Goal: Transaction & Acquisition: Book appointment/travel/reservation

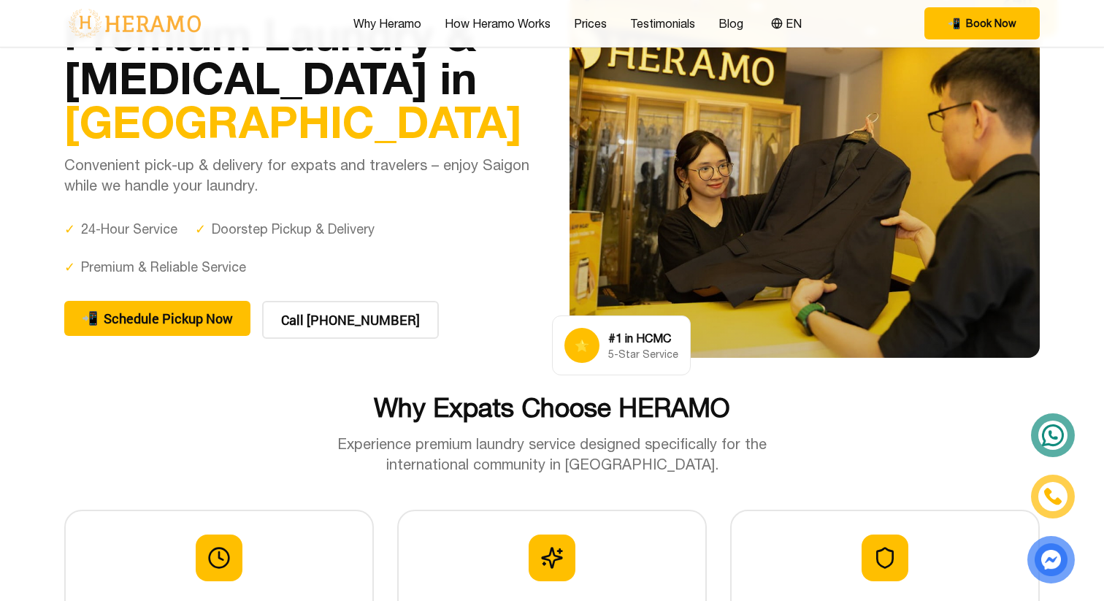
scroll to position [58, 0]
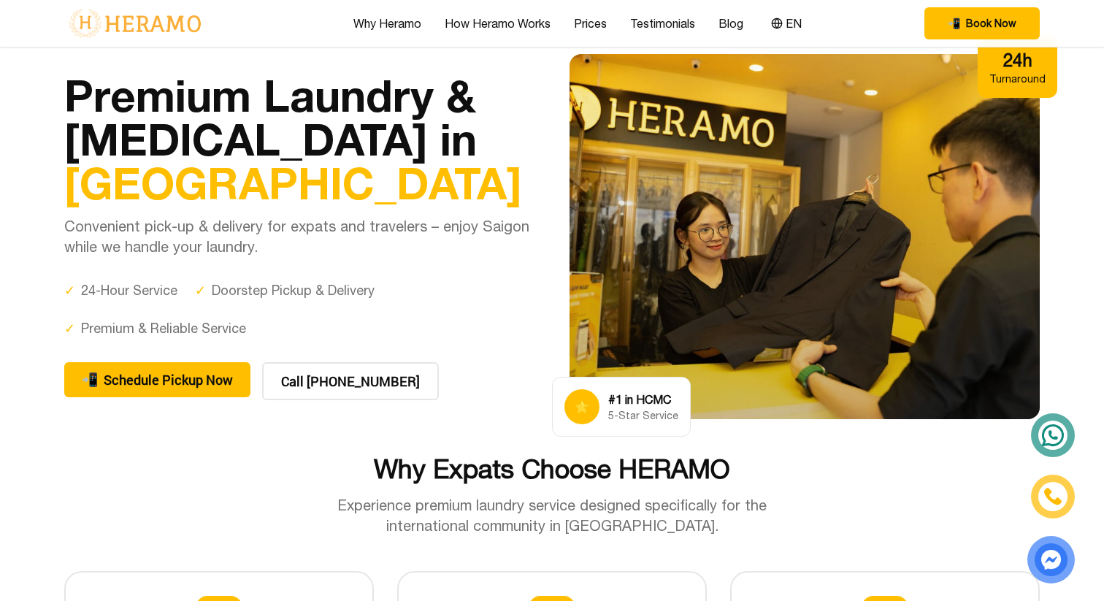
click at [650, 410] on div "5-Star Service" at bounding box center [643, 415] width 70 height 15
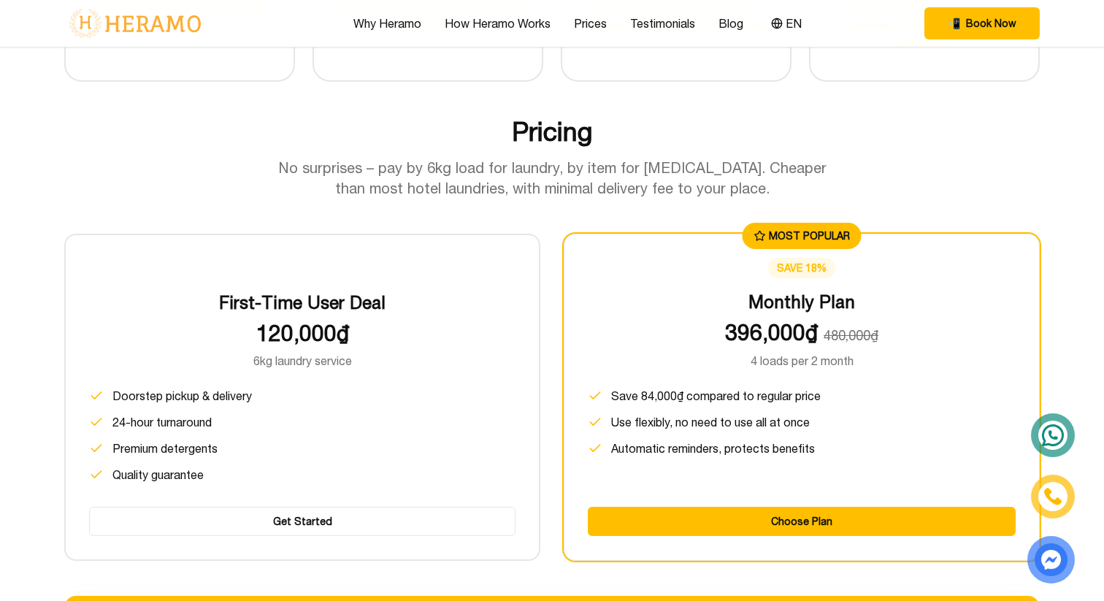
scroll to position [1796, 0]
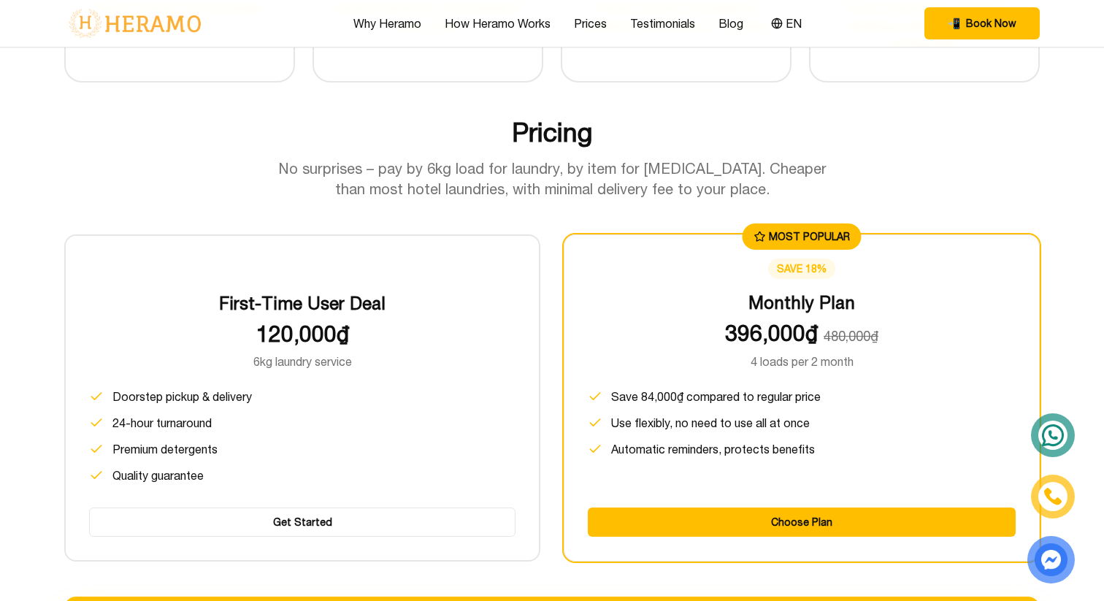
click at [546, 148] on div "Pricing No surprises – pay by 6kg load for laundry, by item for [MEDICAL_DATA].…" at bounding box center [552, 159] width 976 height 82
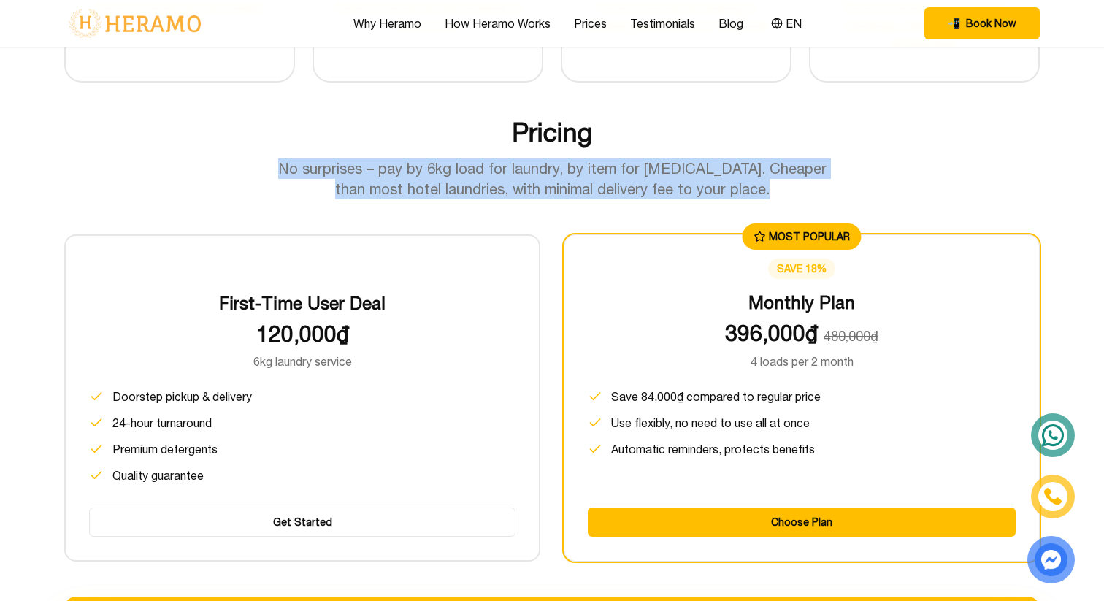
click at [556, 131] on h2 "Pricing" at bounding box center [552, 132] width 976 height 29
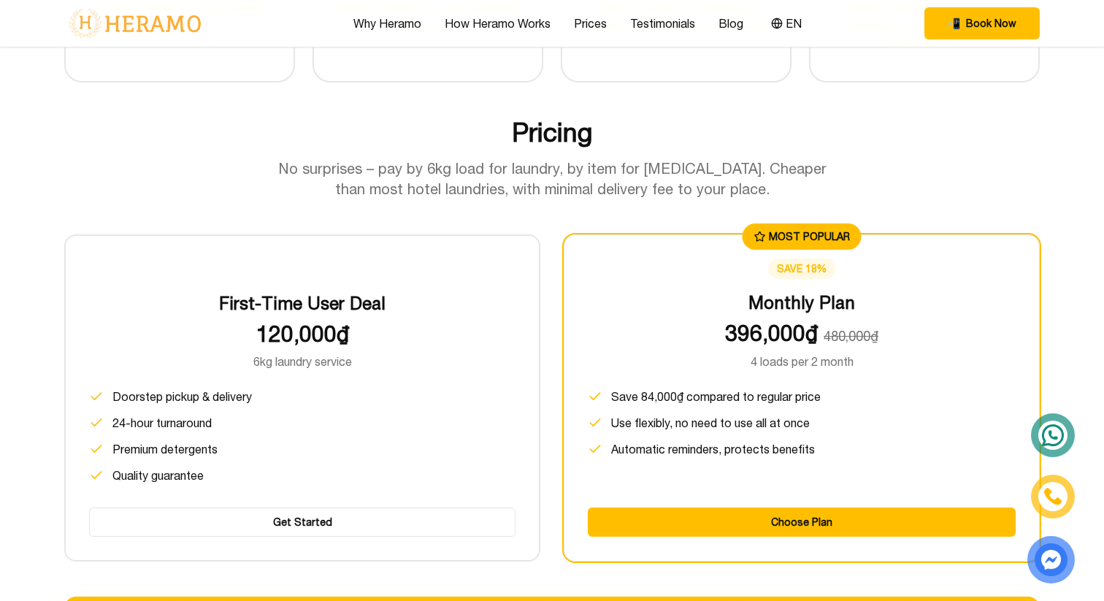
click at [556, 131] on h2 "Pricing" at bounding box center [552, 132] width 976 height 29
copy h2 "Pricing"
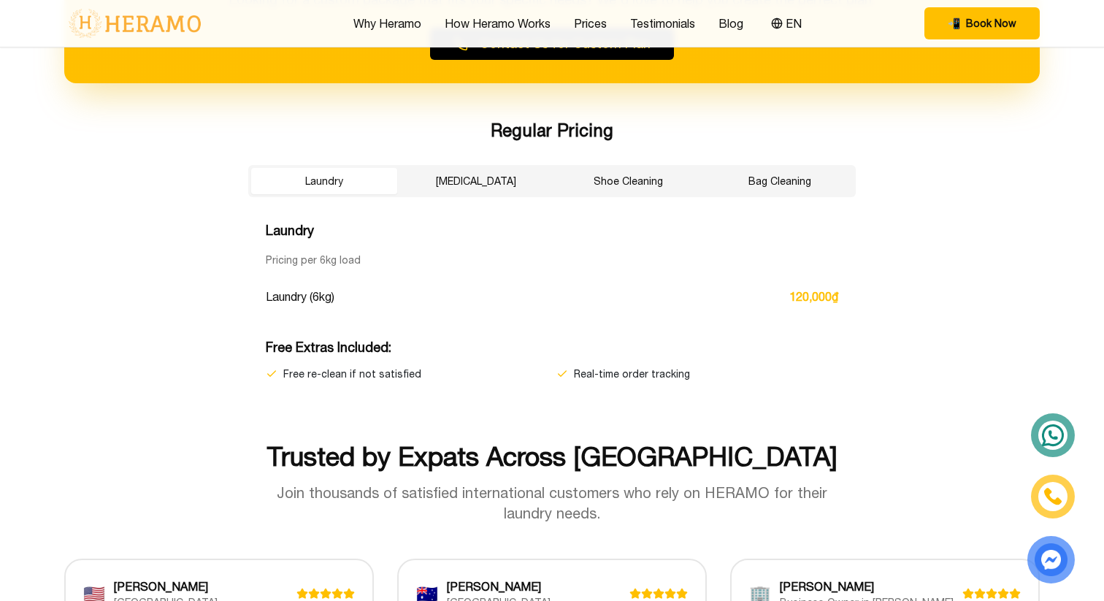
scroll to position [2468, 0]
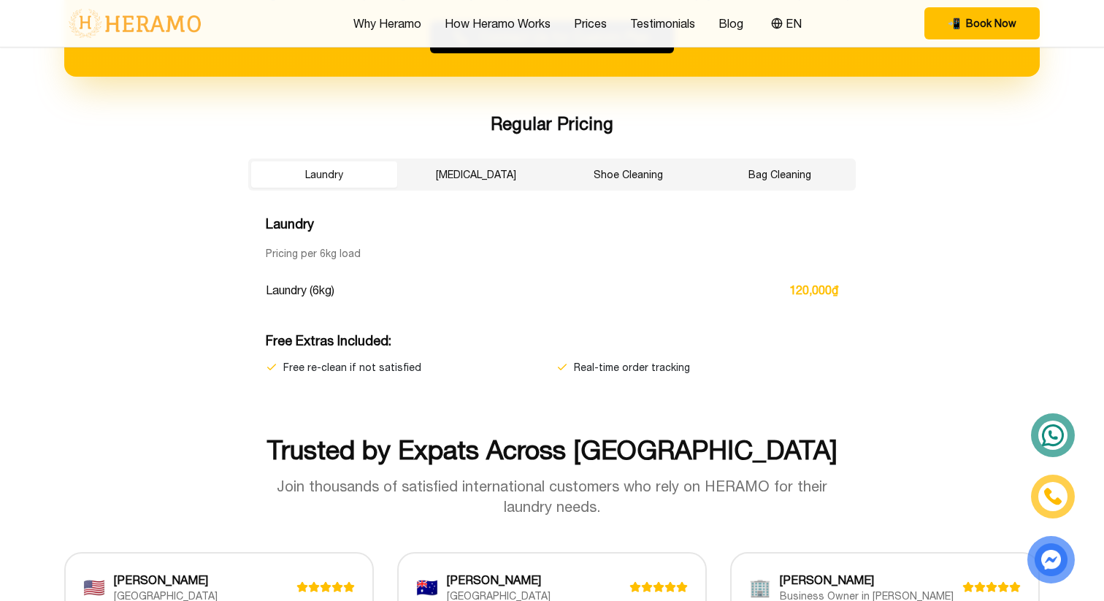
click at [492, 171] on button "[MEDICAL_DATA]" at bounding box center [476, 174] width 146 height 26
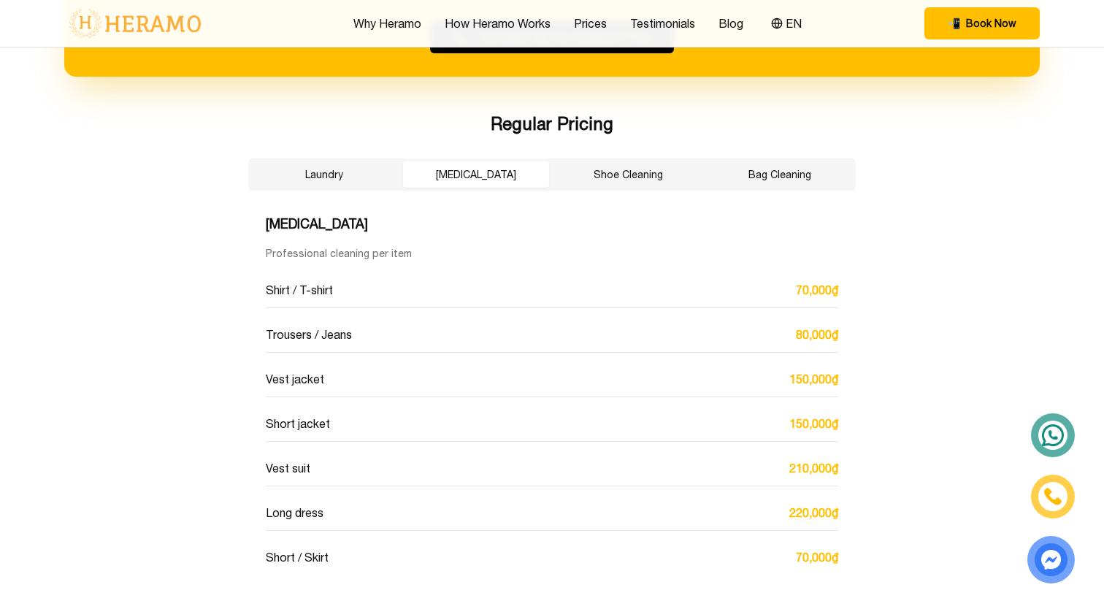
click at [605, 172] on button "Shoe Cleaning" at bounding box center [628, 174] width 146 height 26
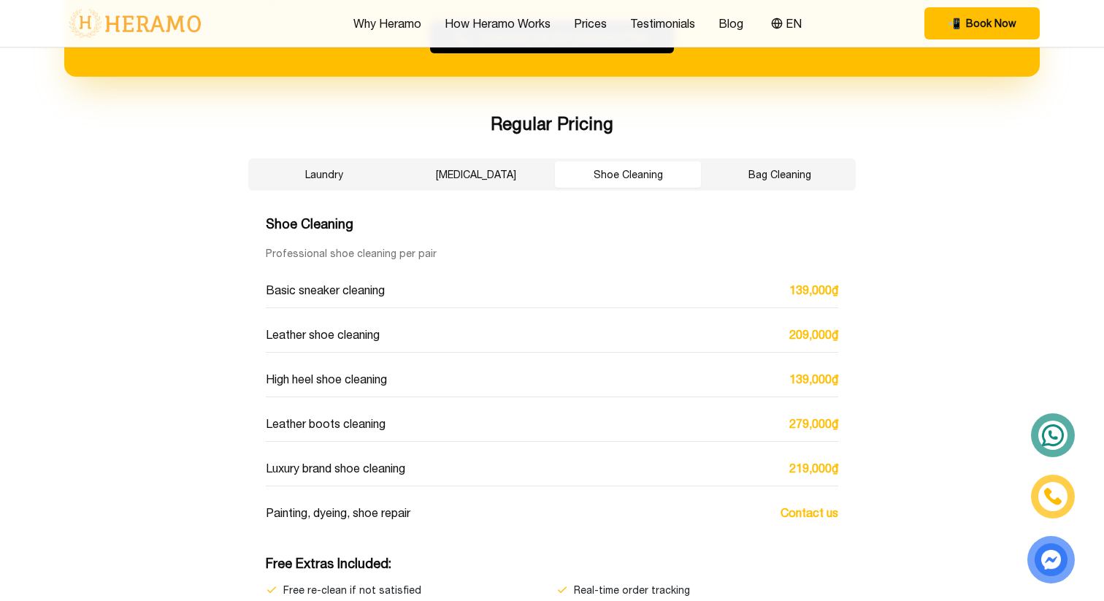
click at [366, 176] on button "Laundry" at bounding box center [324, 174] width 146 height 26
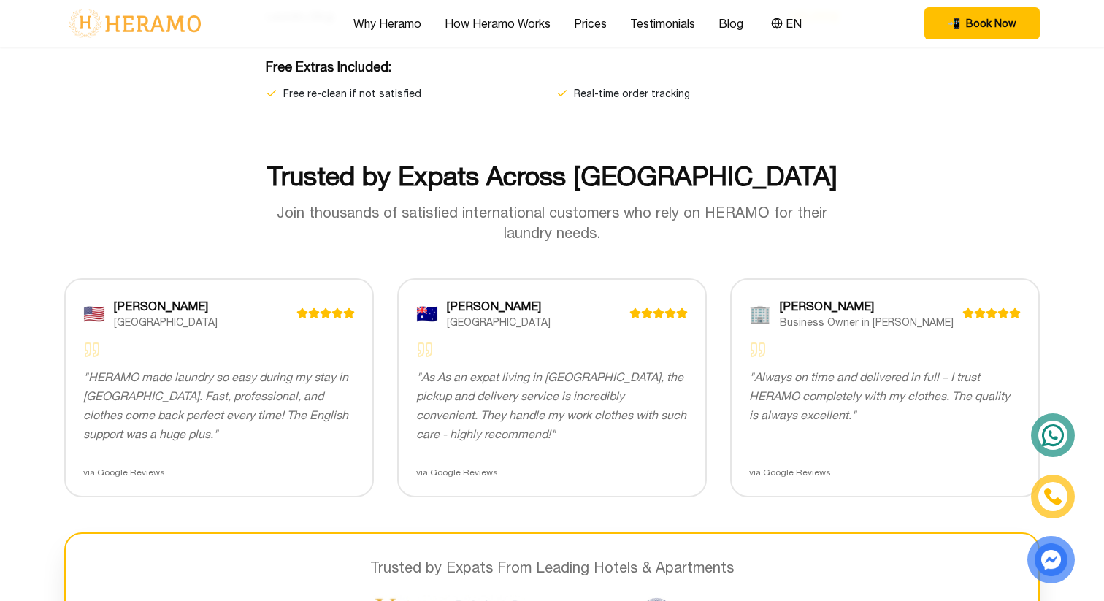
scroll to position [2743, 0]
click at [366, 176] on h2 "Trusted by Expats Across [GEOGRAPHIC_DATA]" at bounding box center [552, 175] width 976 height 29
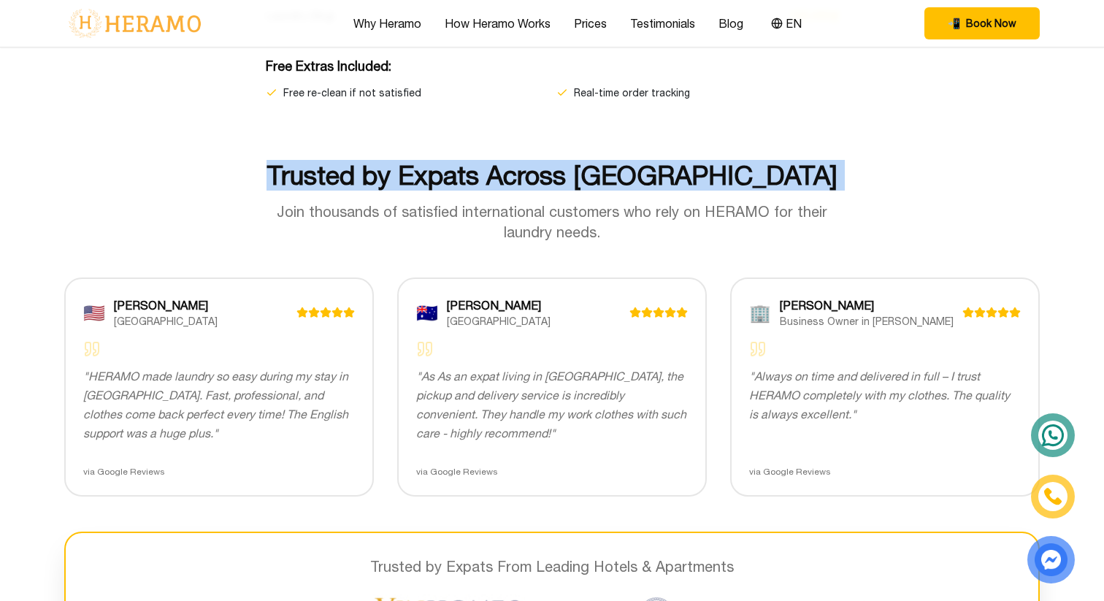
click at [366, 176] on h2 "Trusted by Expats Across [GEOGRAPHIC_DATA]" at bounding box center [552, 175] width 976 height 29
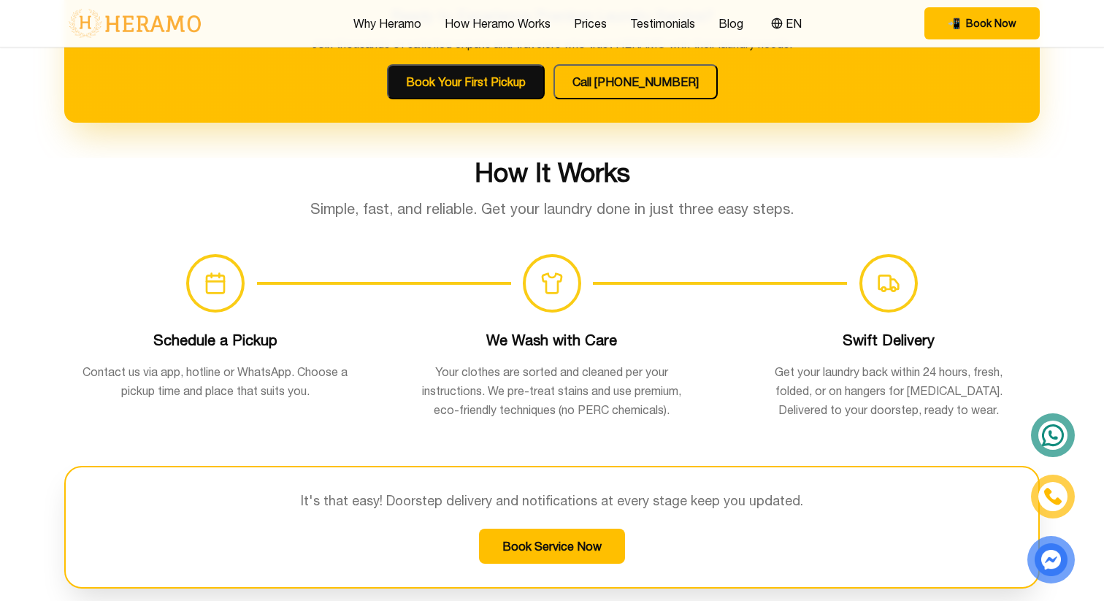
scroll to position [881, 0]
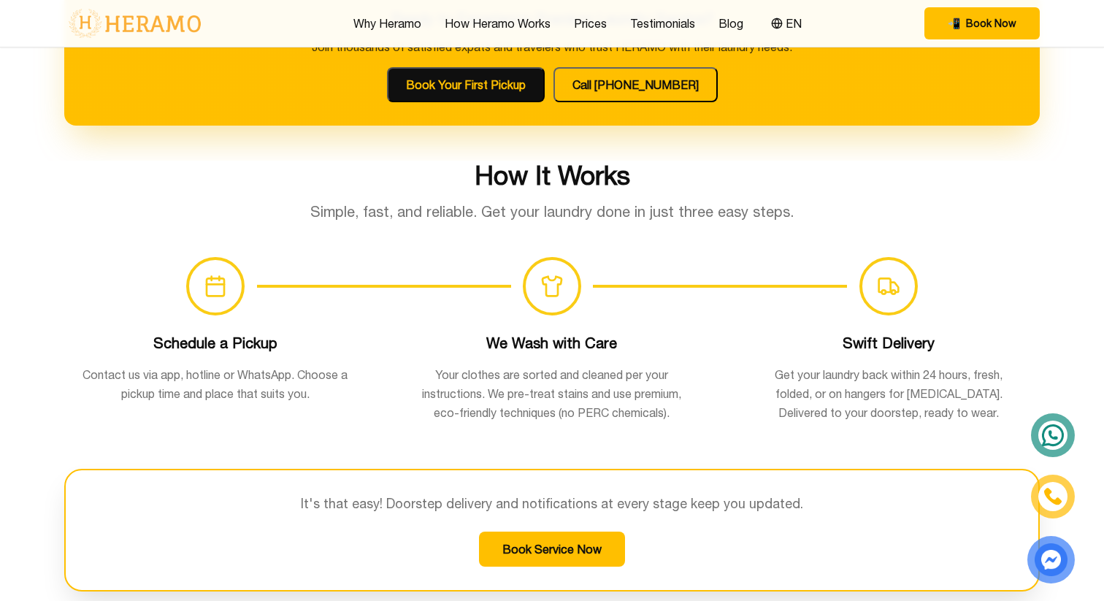
drag, startPoint x: 1103, startPoint y: 31, endPoint x: 1103, endPoint y: 69, distance: 38.7
drag, startPoint x: 1103, startPoint y: 83, endPoint x: 1024, endPoint y: 99, distance: 81.3
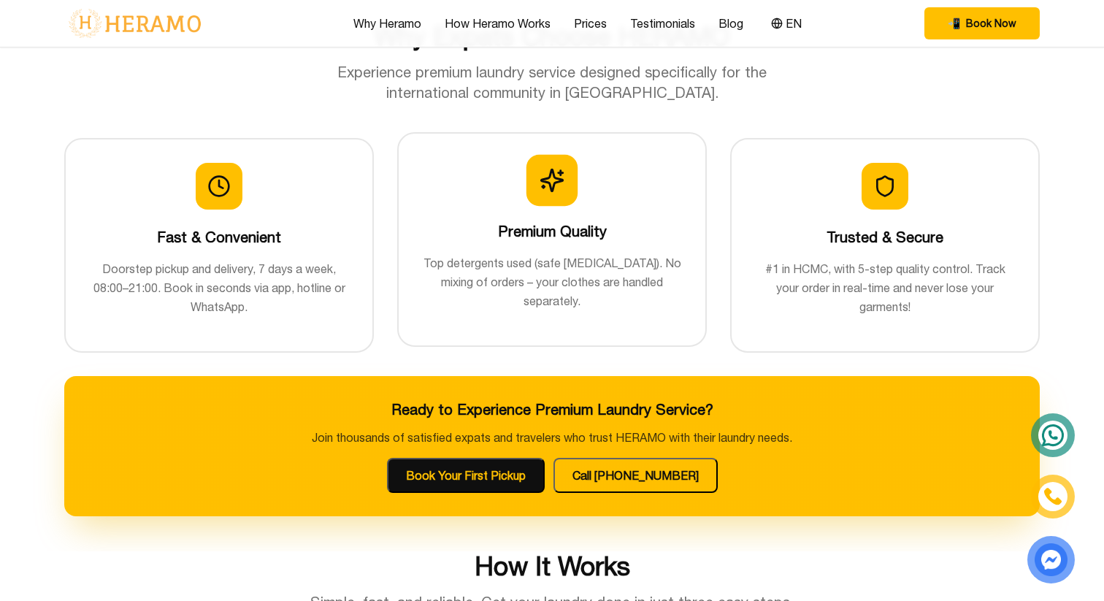
scroll to position [586, 0]
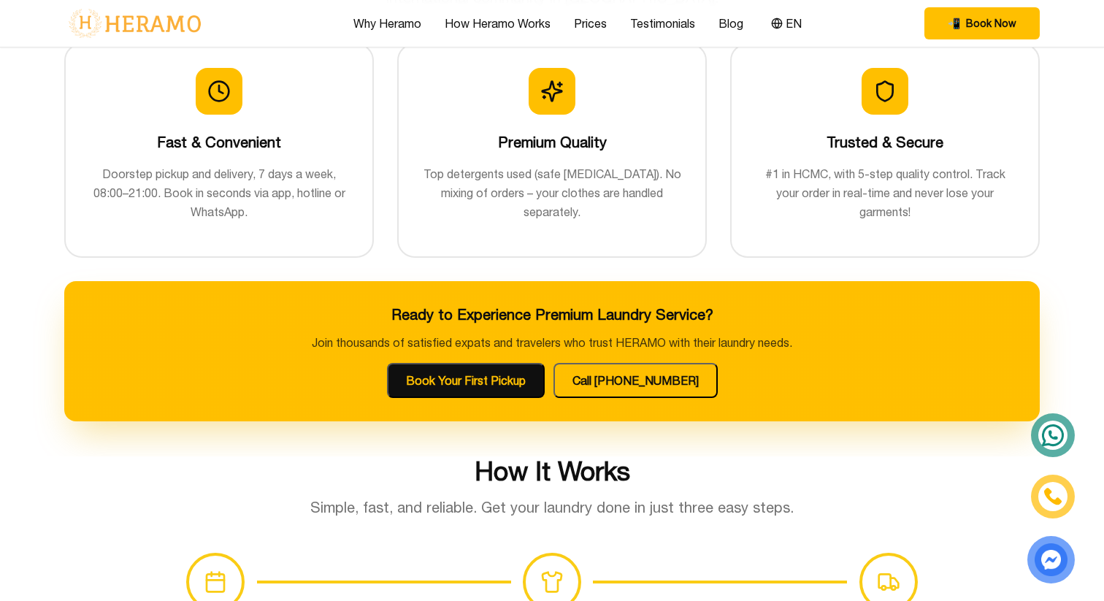
click at [484, 321] on h3 "Ready to Experience Premium Laundry Service?" at bounding box center [552, 314] width 929 height 20
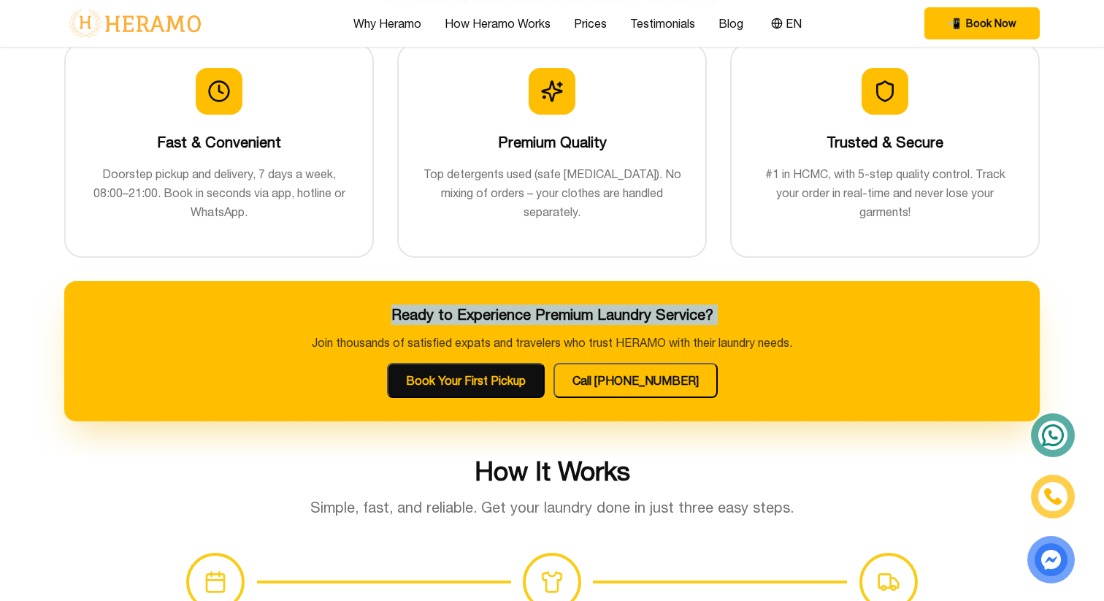
click at [484, 321] on h3 "Ready to Experience Premium Laundry Service?" at bounding box center [552, 314] width 929 height 20
click at [462, 340] on p "Join thousands of satisfied expats and travelers who trust HERAMO with their la…" at bounding box center [552, 343] width 929 height 18
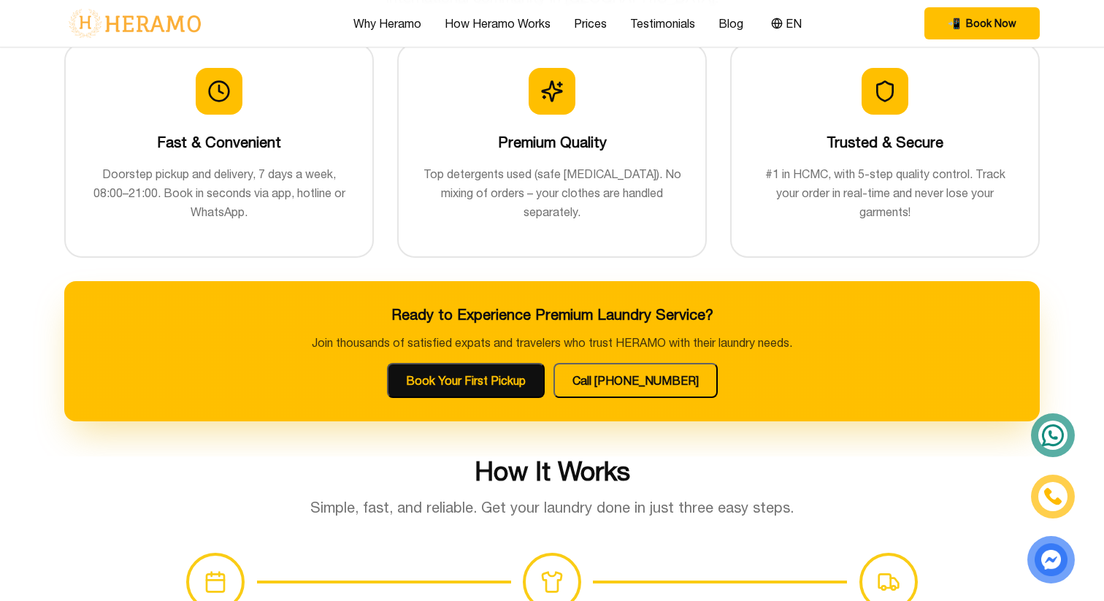
click at [462, 340] on p "Join thousands of satisfied expats and travelers who trust HERAMO with their la…" at bounding box center [552, 343] width 929 height 18
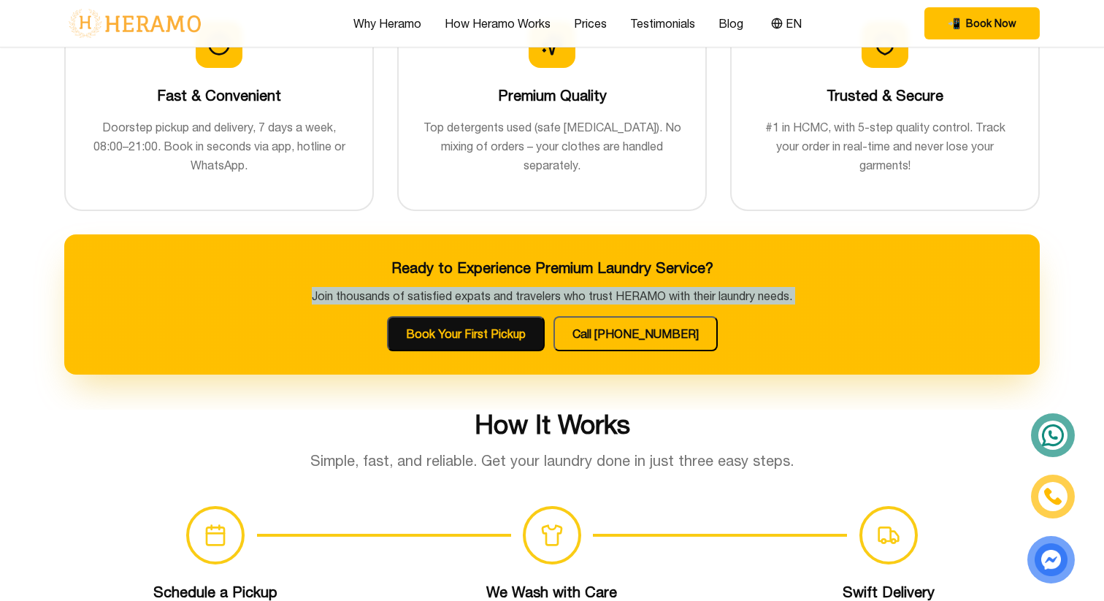
scroll to position [664, 0]
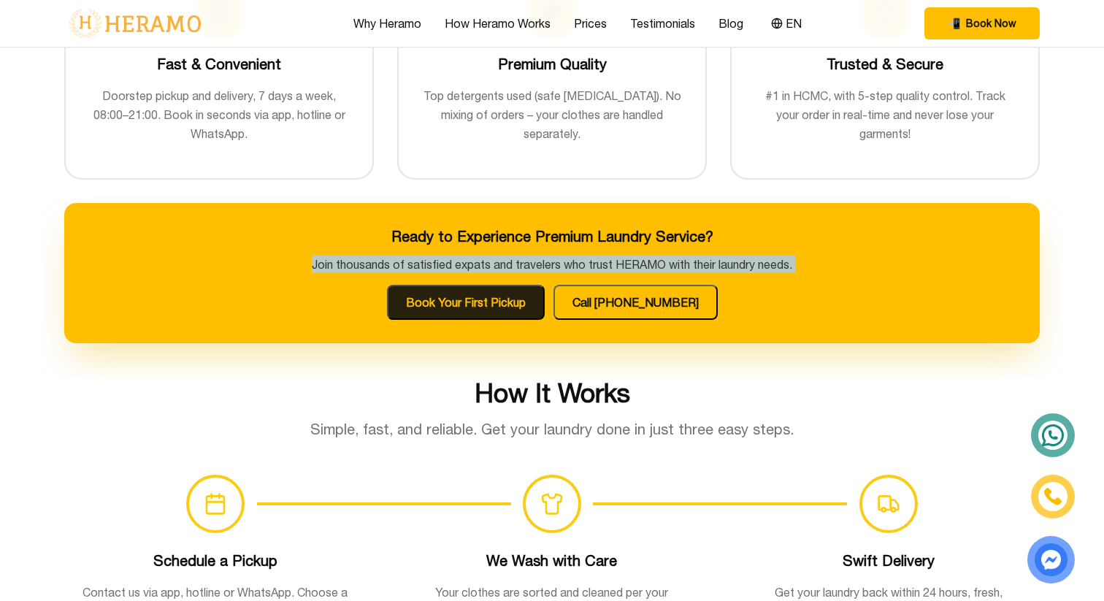
click at [494, 296] on button "Book Your First Pickup" at bounding box center [466, 302] width 158 height 35
click at [804, 272] on p "Join thousands of satisfied expats and travelers who trust HERAMO with their la…" at bounding box center [552, 265] width 929 height 18
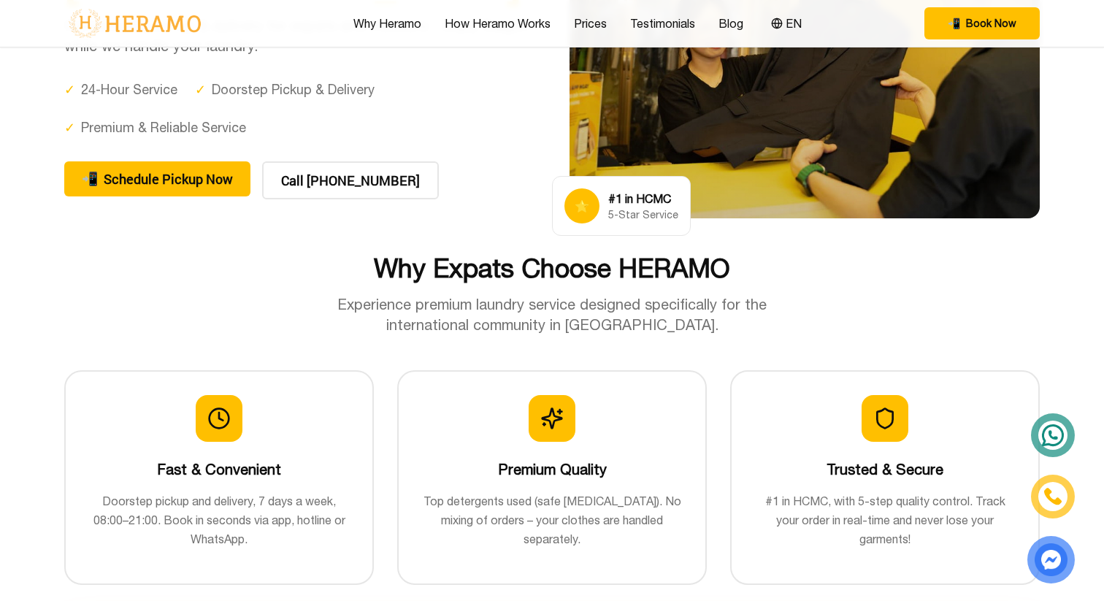
scroll to position [0, 0]
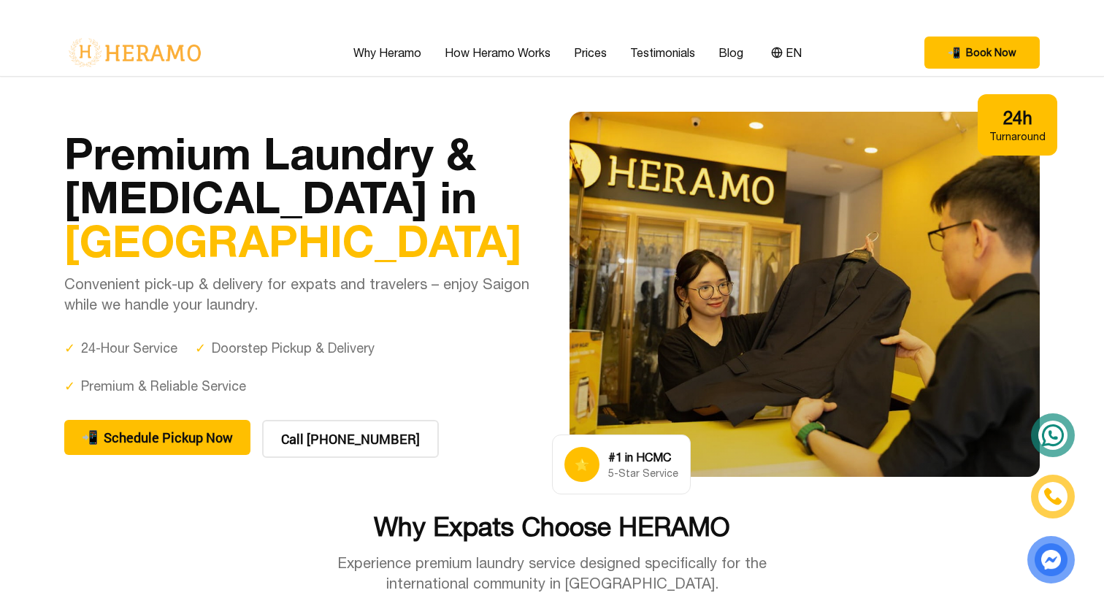
click at [340, 350] on div "✓ Doorstep Pickup & Delivery" at bounding box center [285, 348] width 180 height 20
click at [317, 350] on div "✓ Doorstep Pickup & Delivery" at bounding box center [285, 348] width 180 height 20
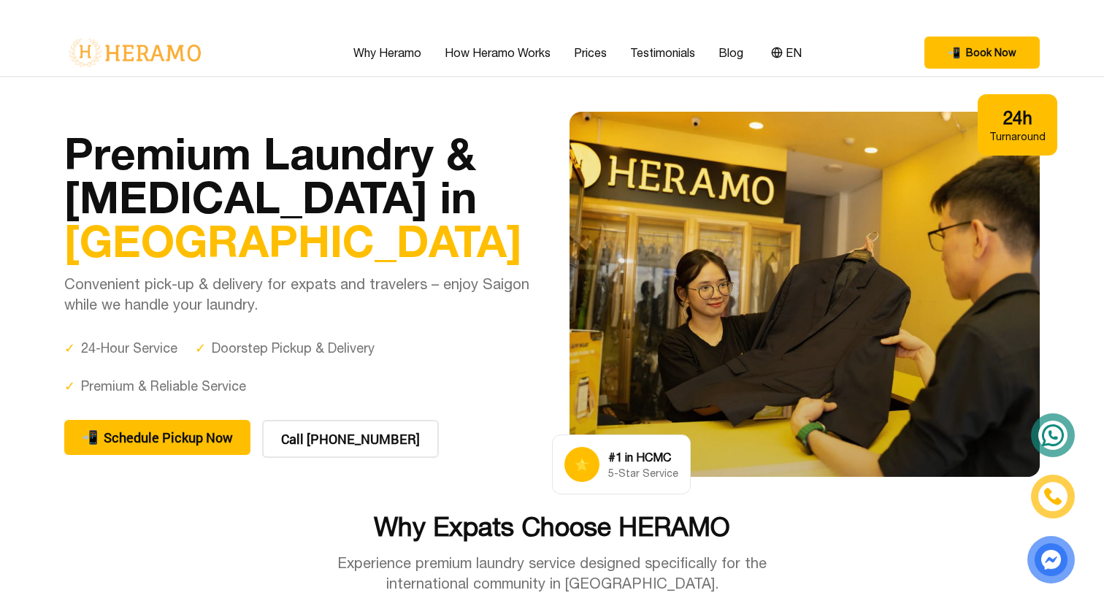
click at [169, 349] on div "✓ 24-Hour Service" at bounding box center [120, 348] width 113 height 20
